Goal: Feedback & Contribution: Leave review/rating

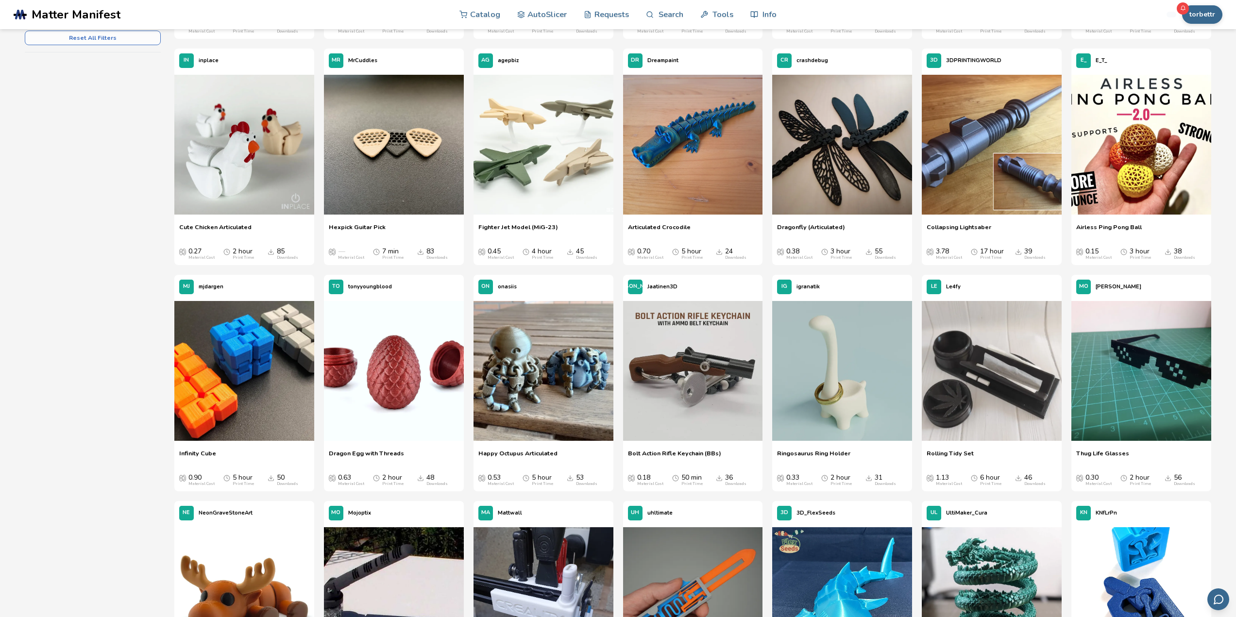
scroll to position [243, 0]
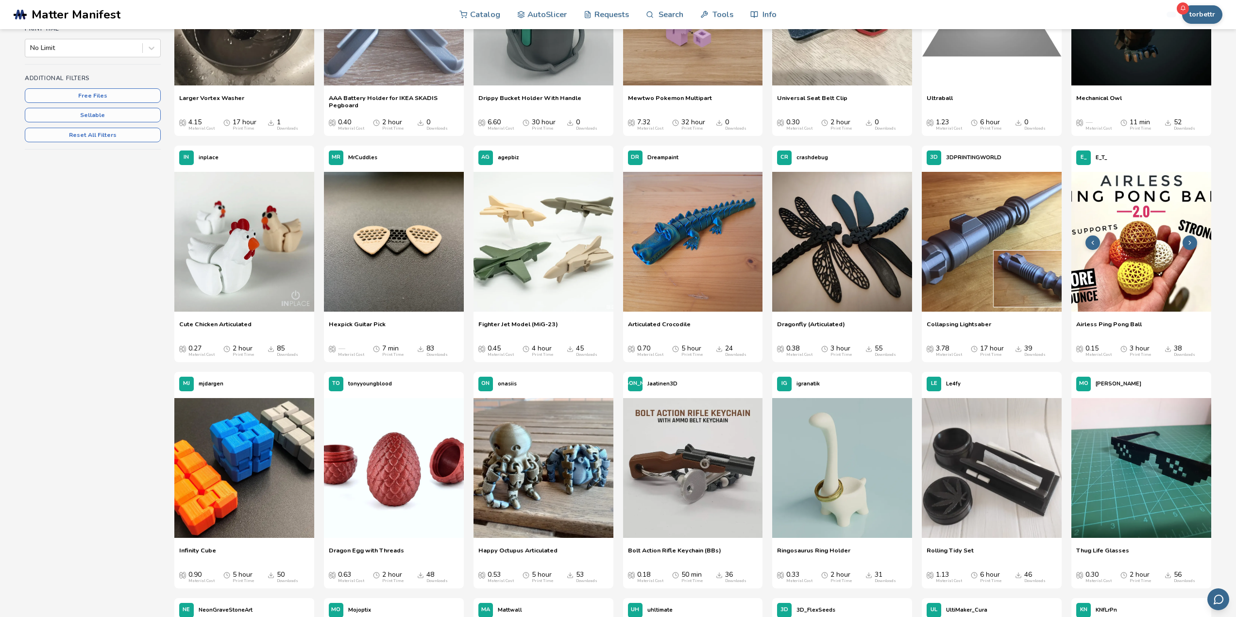
click at [1145, 272] on img at bounding box center [1142, 242] width 140 height 140
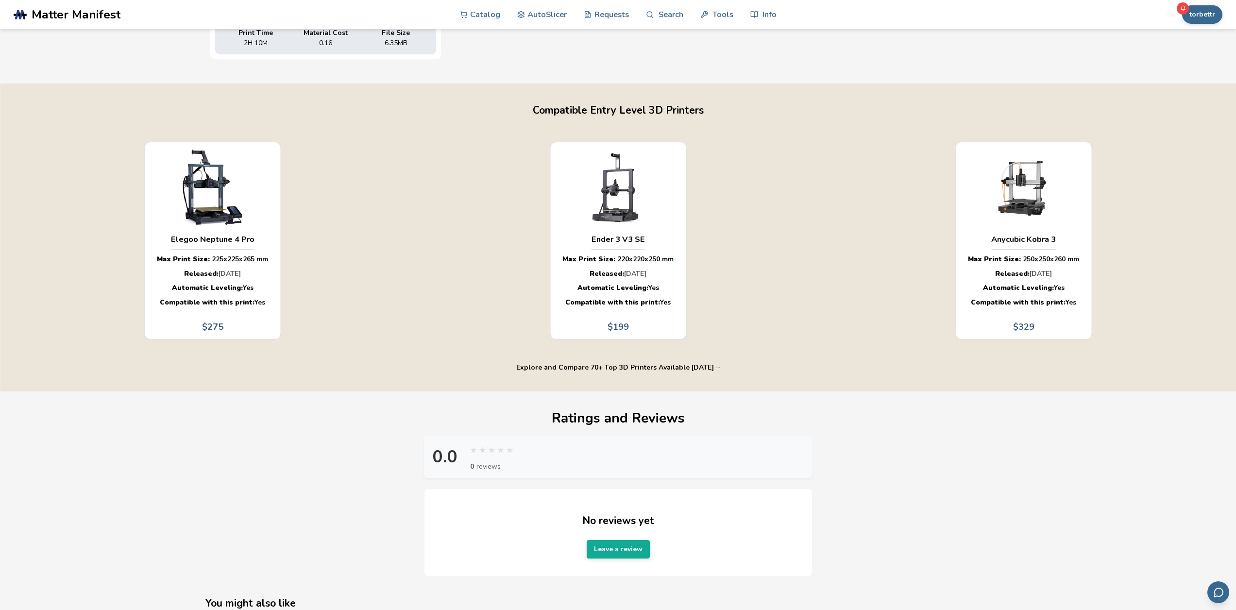
scroll to position [680, 0]
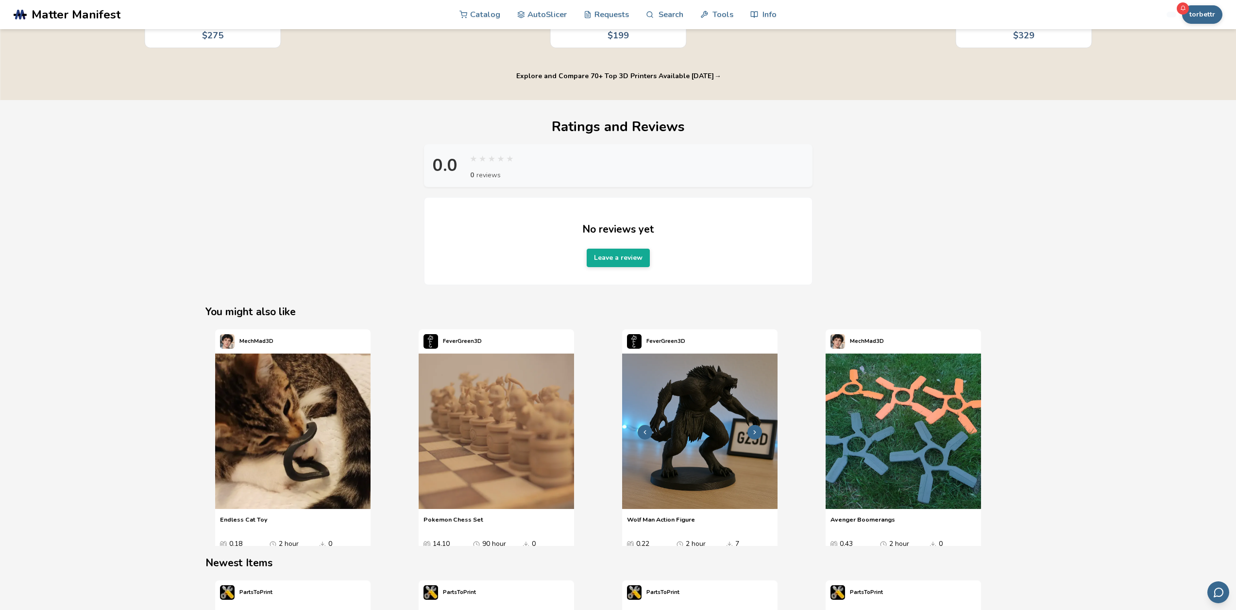
click at [712, 433] on img "3 / 4" at bounding box center [699, 431] width 155 height 155
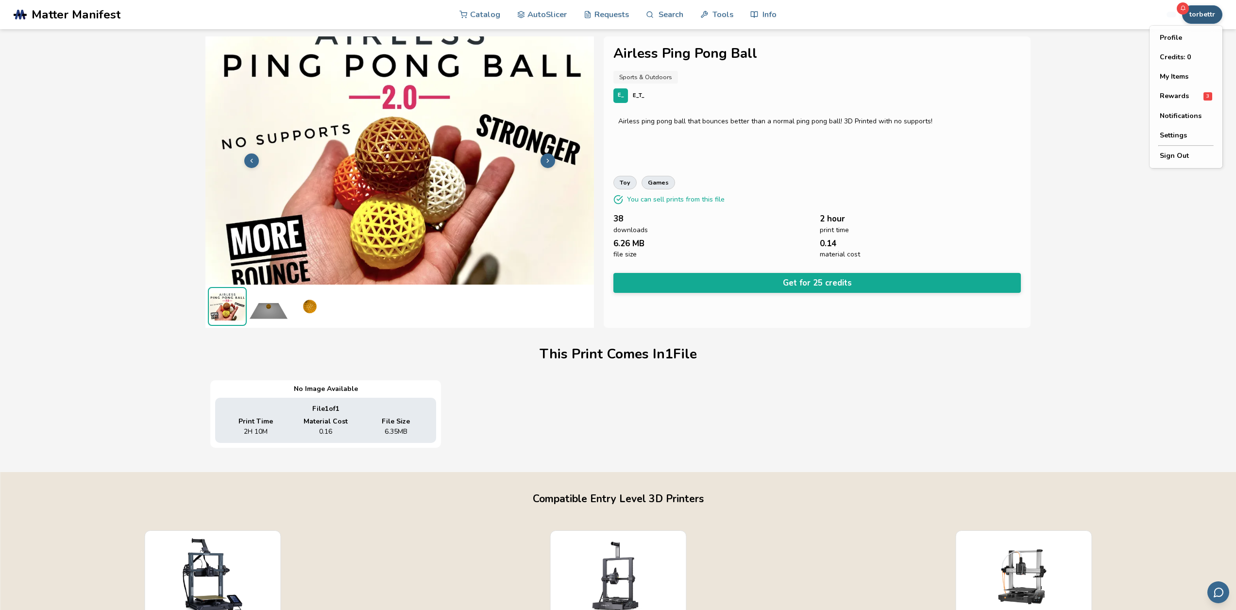
click at [1209, 18] on button "torbettr" at bounding box center [1202, 14] width 40 height 18
click at [1172, 98] on span "Rewards" at bounding box center [1174, 96] width 29 height 8
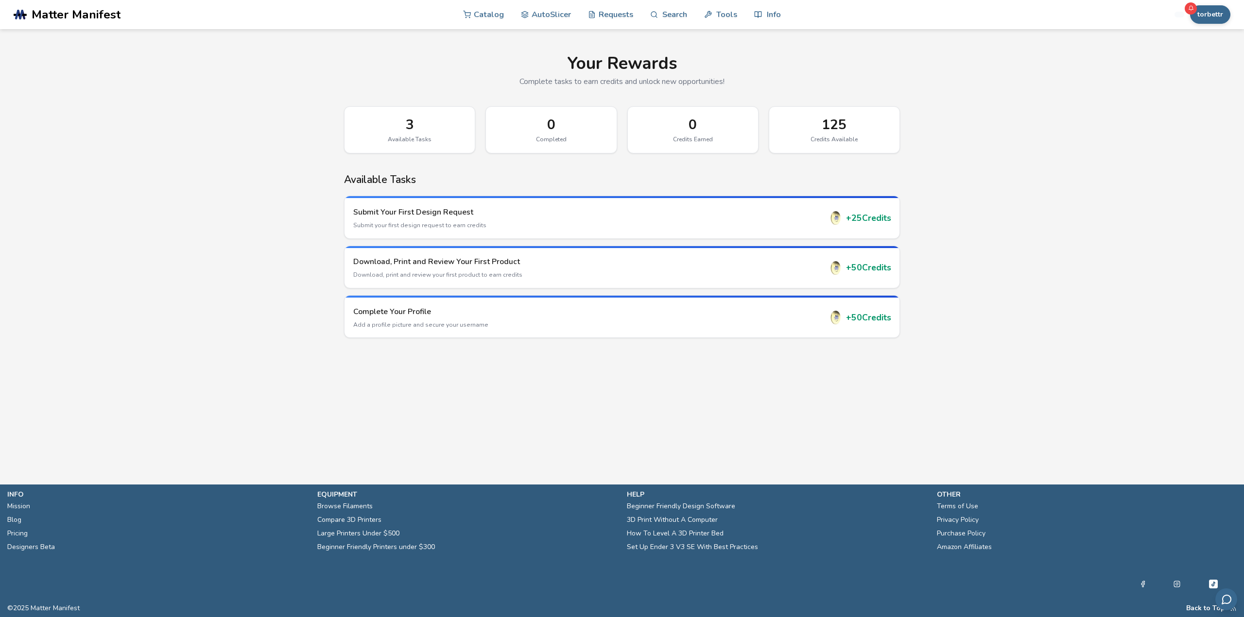
click at [836, 128] on div "125" at bounding box center [834, 125] width 110 height 16
click at [882, 326] on div "Complete Your Profile Add a profile picture and secure your username + 50 Credi…" at bounding box center [621, 317] width 555 height 40
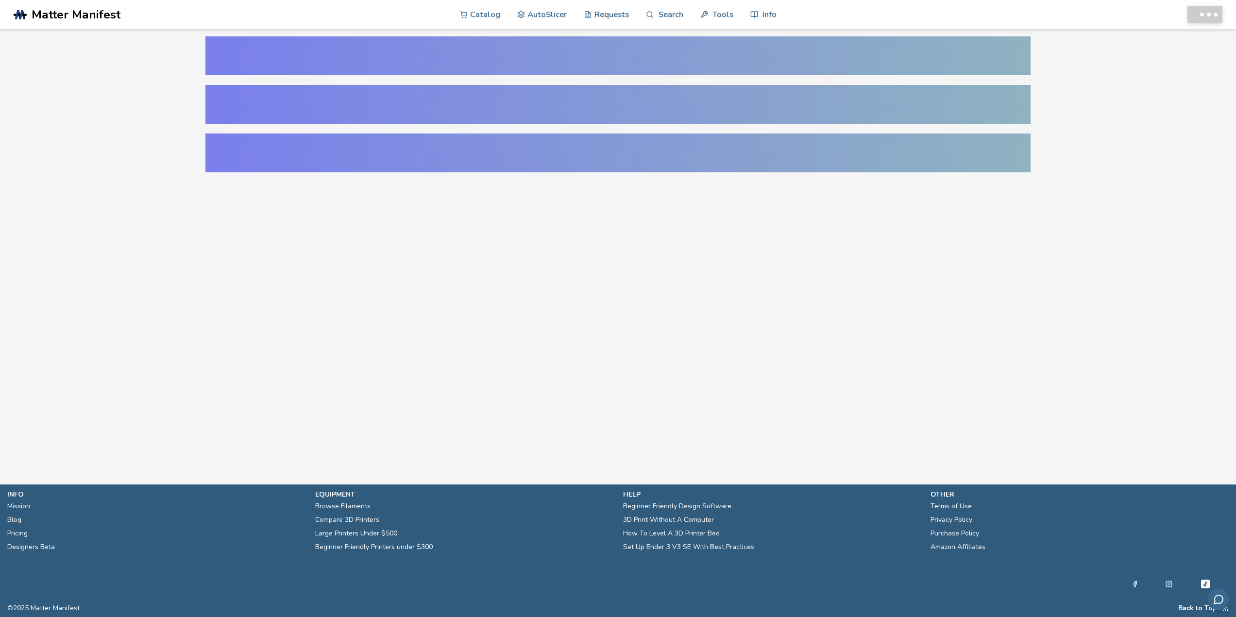
select select "**********"
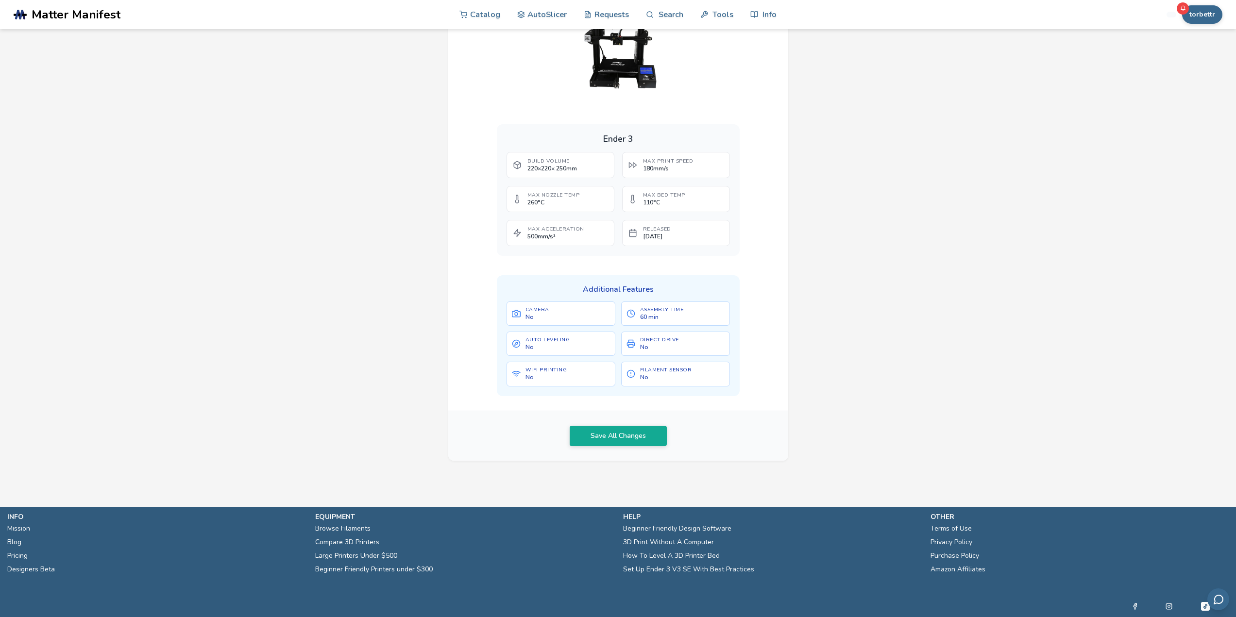
scroll to position [365, 0]
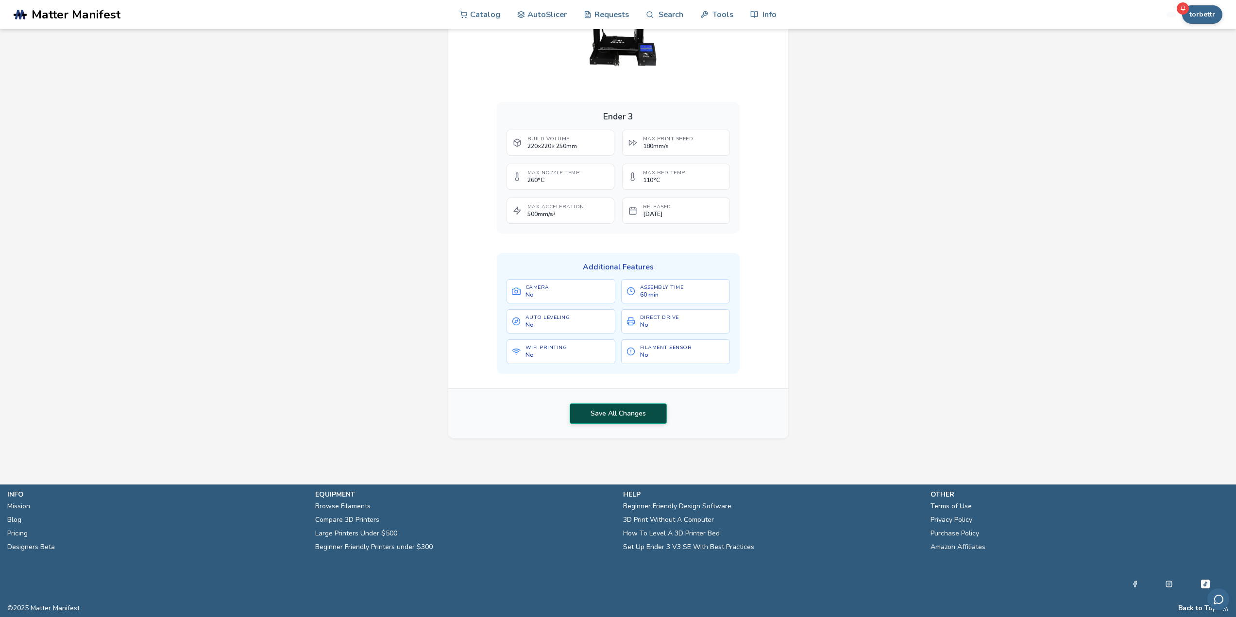
click at [631, 417] on button "Save All Changes" at bounding box center [618, 414] width 97 height 20
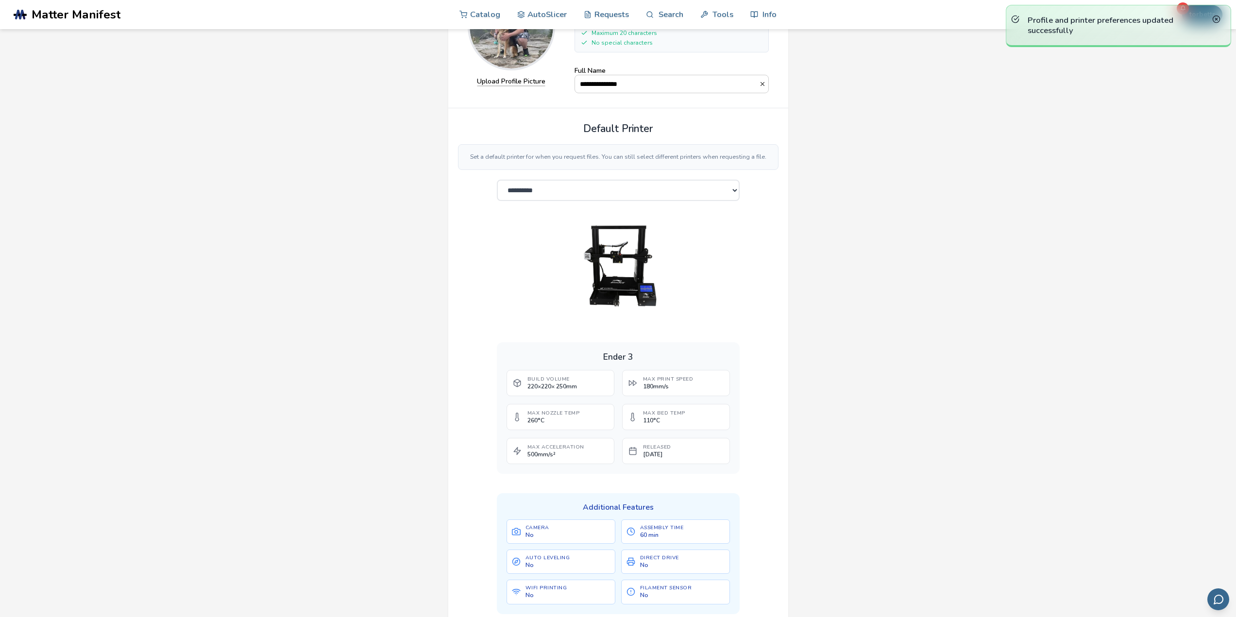
scroll to position [0, 0]
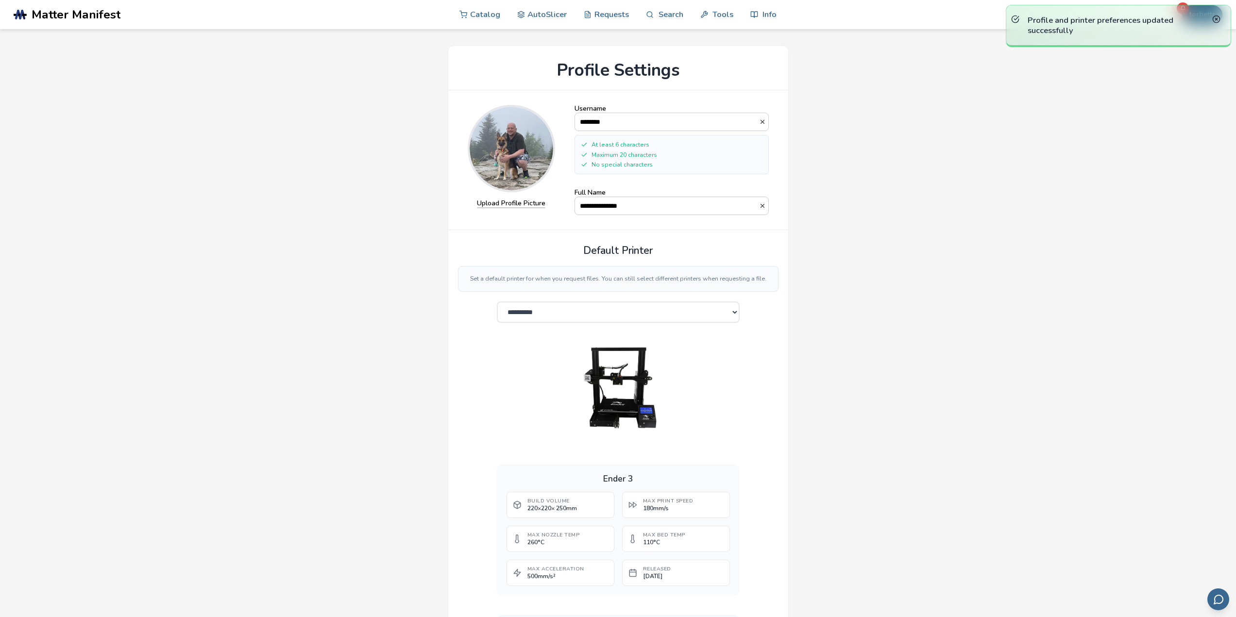
click at [584, 282] on p "Set a default printer for when you request files. You can still select differen…" at bounding box center [618, 278] width 304 height 9
click at [837, 278] on div "**********" at bounding box center [618, 423] width 1187 height 774
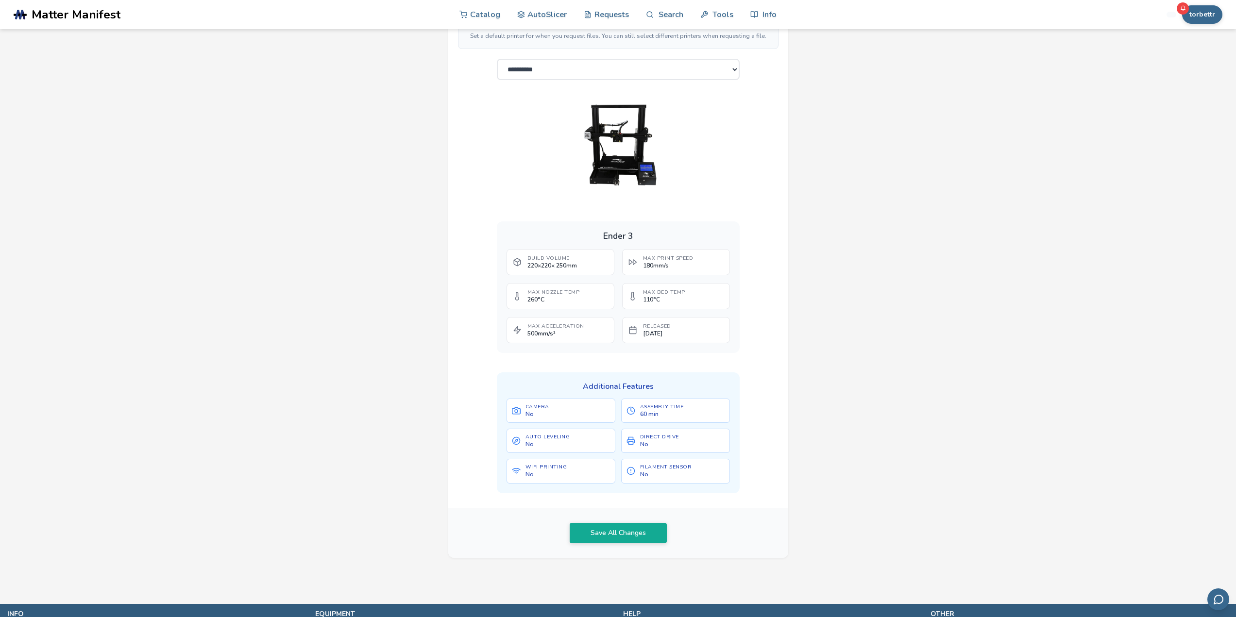
scroll to position [146, 0]
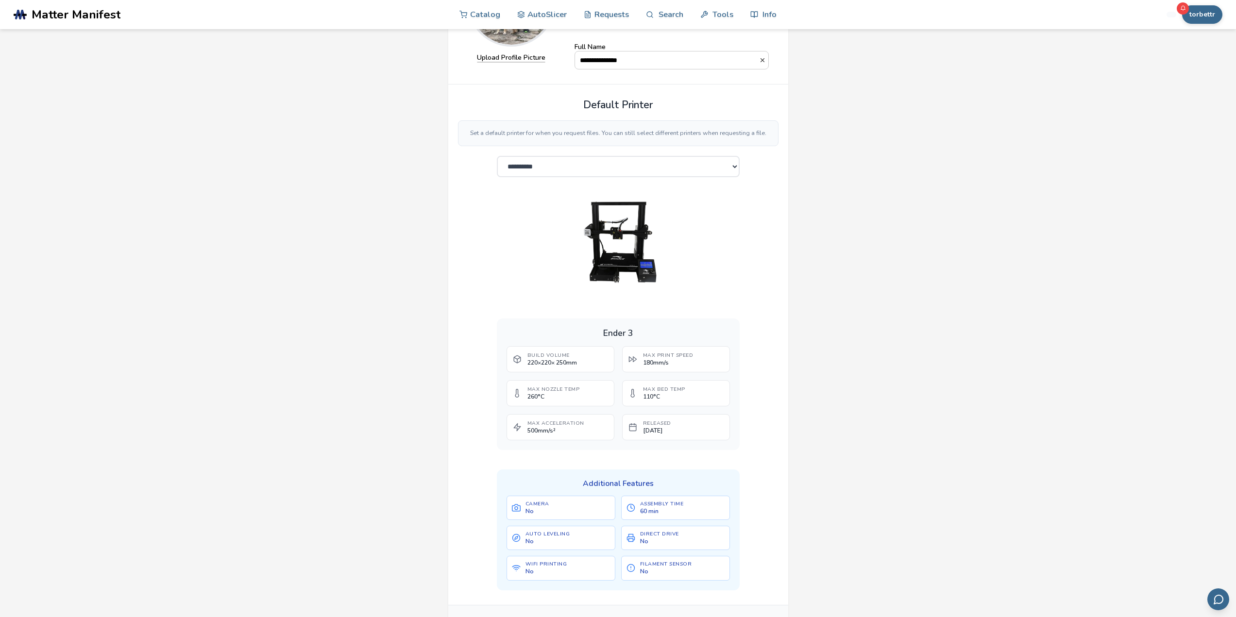
click at [606, 369] on div "Build Volume 220 × 220 × 250 mm" at bounding box center [561, 359] width 108 height 26
click at [670, 373] on div "Max Print Speed 180 mm/s" at bounding box center [676, 359] width 108 height 26
click at [650, 363] on span "180 mm/s" at bounding box center [668, 362] width 51 height 7
click at [568, 416] on div "Build Volume 220 × 220 × 250 mm Max Print Speed 180 mm/s Max Nozzle Temp 260 °C…" at bounding box center [618, 393] width 223 height 94
drag, startPoint x: 745, startPoint y: 373, endPoint x: 675, endPoint y: 439, distance: 96.2
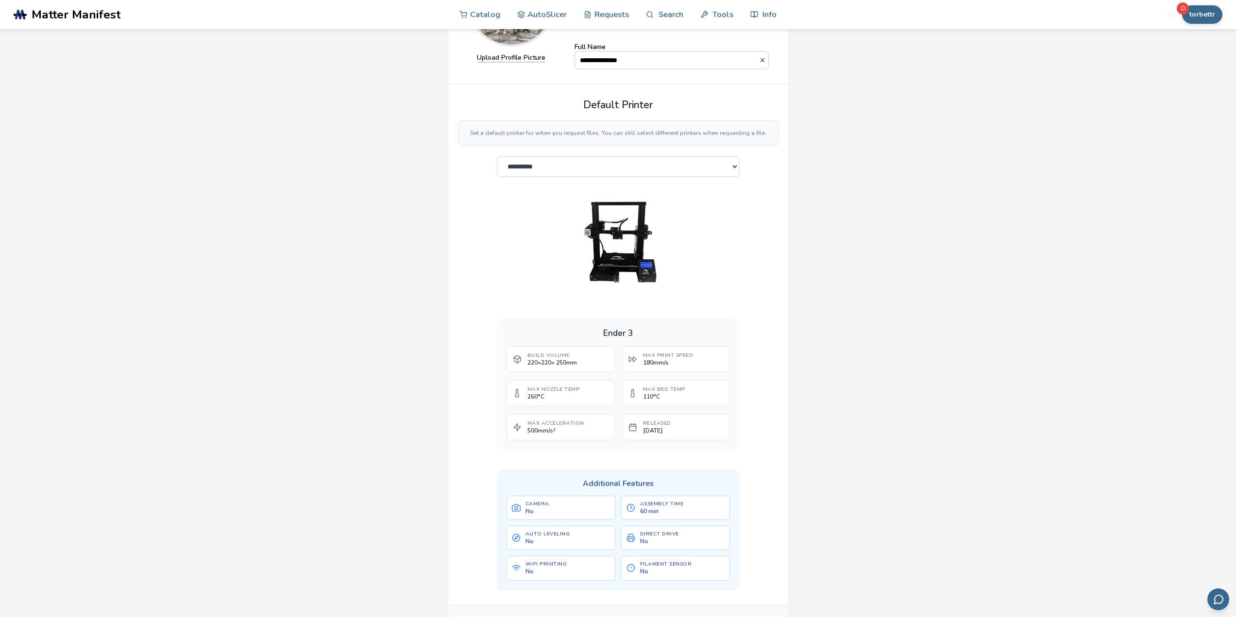
click at [743, 376] on div "**********" at bounding box center [618, 345] width 340 height 521
click at [661, 462] on div "**********" at bounding box center [618, 373] width 243 height 435
click at [548, 519] on div "Camera No" at bounding box center [561, 508] width 109 height 24
drag, startPoint x: 548, startPoint y: 547, endPoint x: 583, endPoint y: 551, distance: 35.7
click at [551, 545] on span "No" at bounding box center [548, 541] width 45 height 7
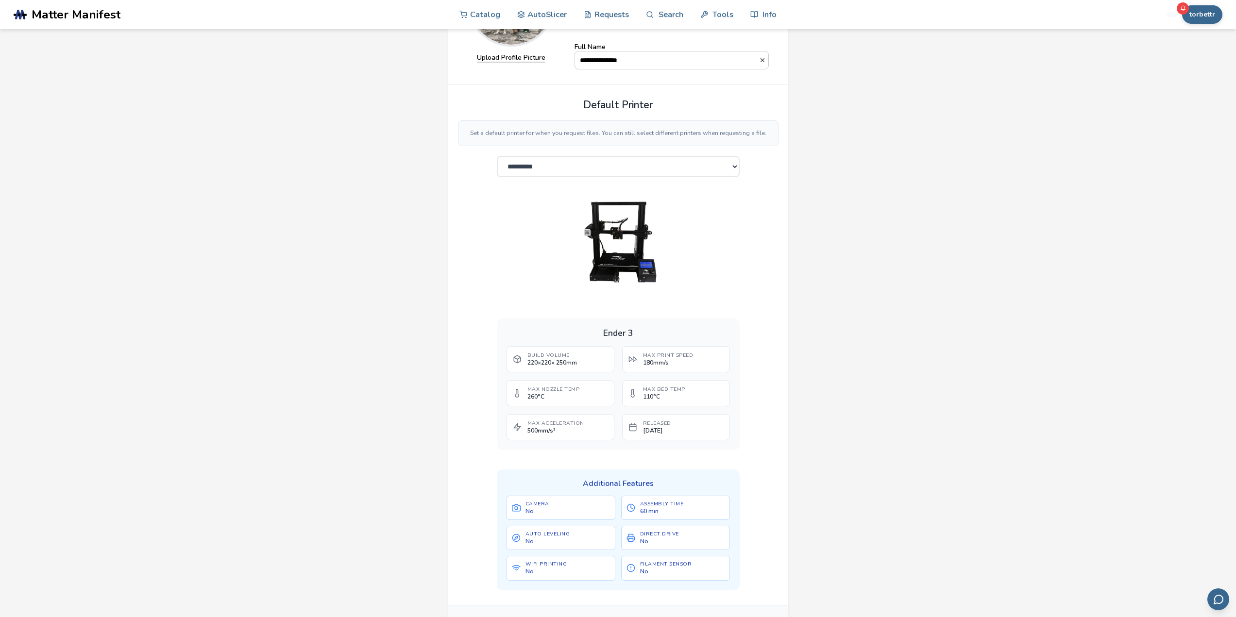
click at [655, 558] on div "Camera No Assembly Time 60 min Auto Leveling No Direct Drive No WiFi Printing N…" at bounding box center [618, 538] width 223 height 85
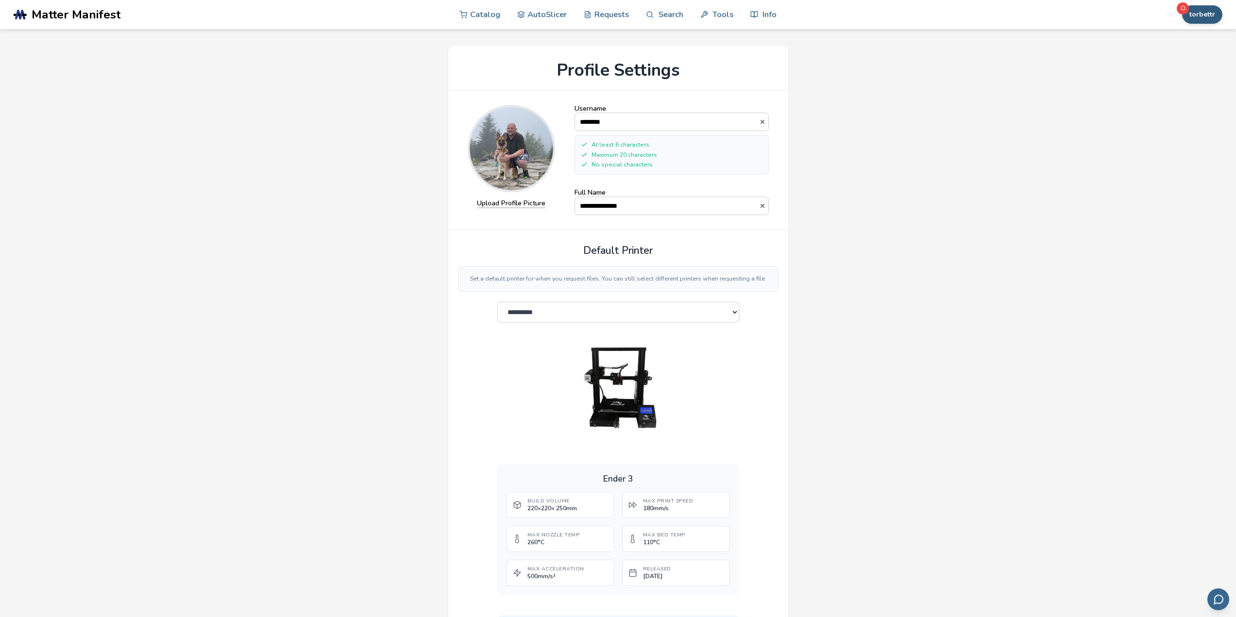
click at [1205, 13] on button "torbettr" at bounding box center [1202, 14] width 40 height 18
click at [987, 115] on div "**********" at bounding box center [618, 423] width 1187 height 774
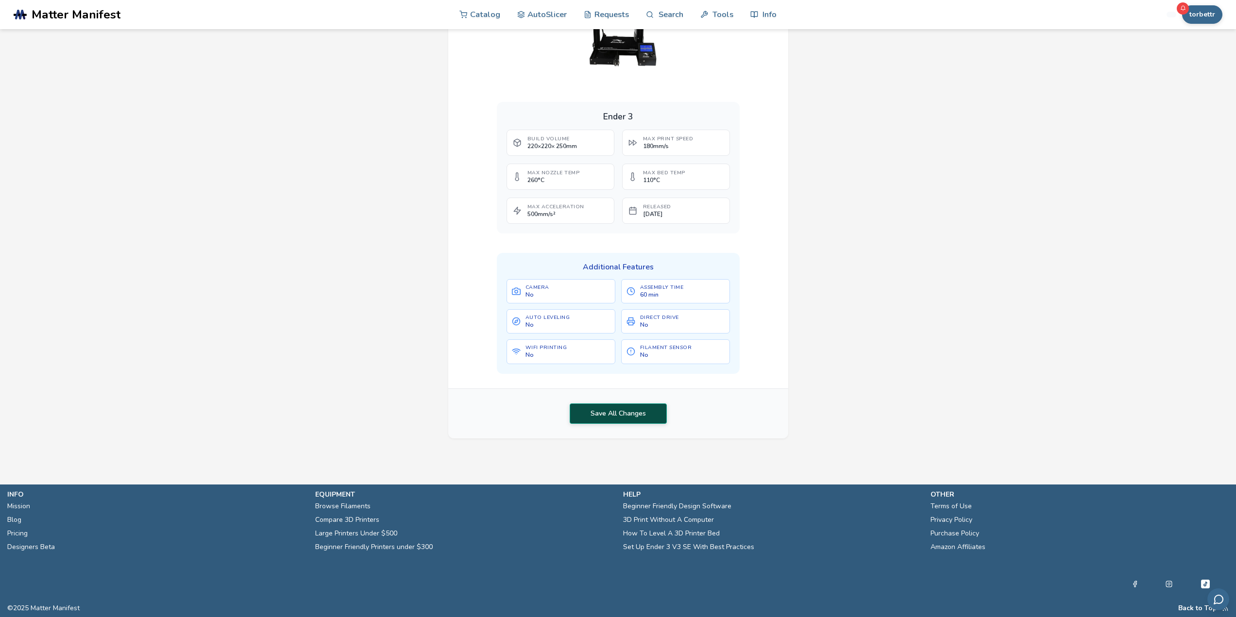
click at [605, 412] on button "Save All Changes" at bounding box center [618, 414] width 97 height 20
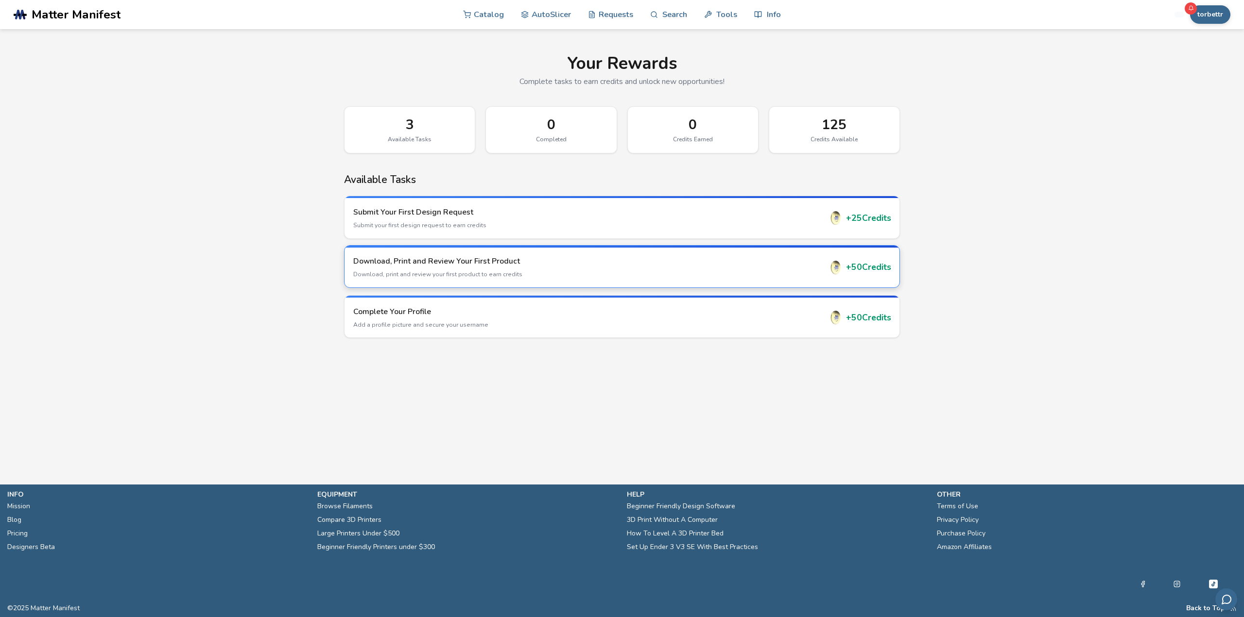
click at [784, 264] on h3 "Download, Print and Review Your First Product" at bounding box center [587, 261] width 469 height 11
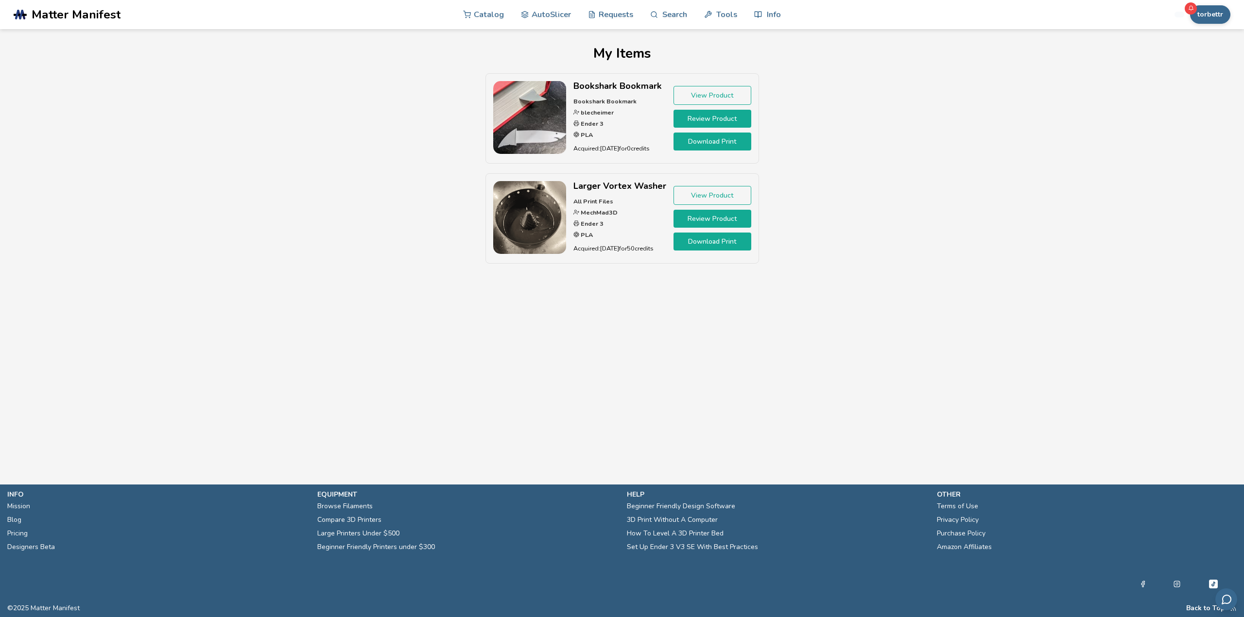
click at [701, 220] on link "Review Product" at bounding box center [712, 219] width 78 height 18
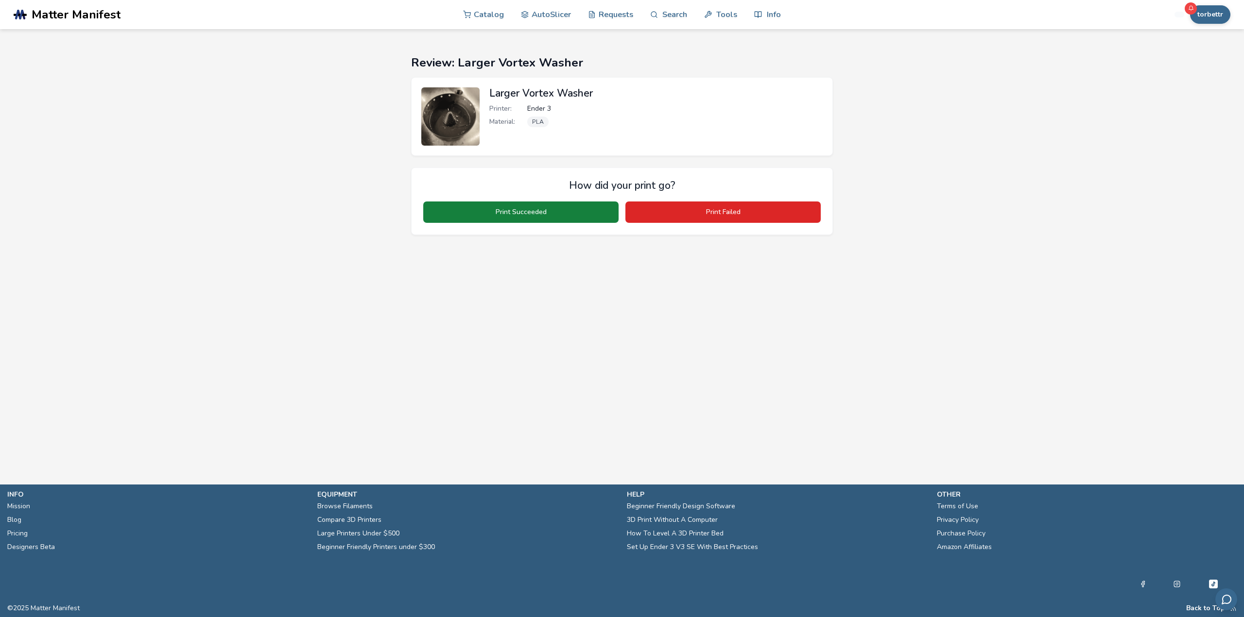
click at [536, 211] on button "Print Succeeded" at bounding box center [520, 212] width 195 height 21
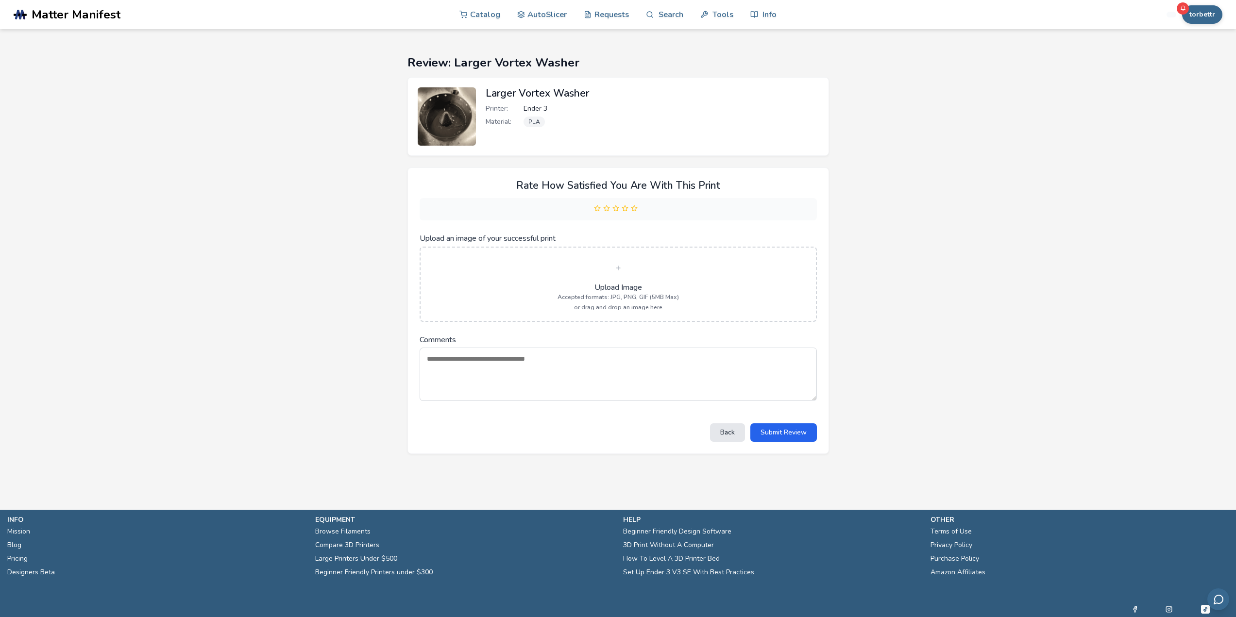
click at [624, 279] on label "Upload Image Accepted formats: JPG, PNG, GIF (5MB Max) or drag and drop an imag…" at bounding box center [618, 284] width 375 height 53
click at [0, 0] on input "Upload an image of your successful print" at bounding box center [0, 0] width 0 height 0
